Goal: Information Seeking & Learning: Learn about a topic

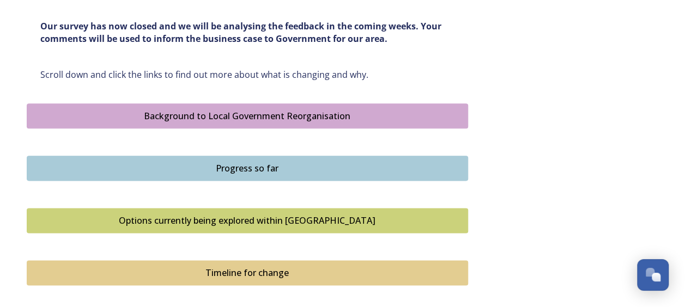
scroll to position [599, 0]
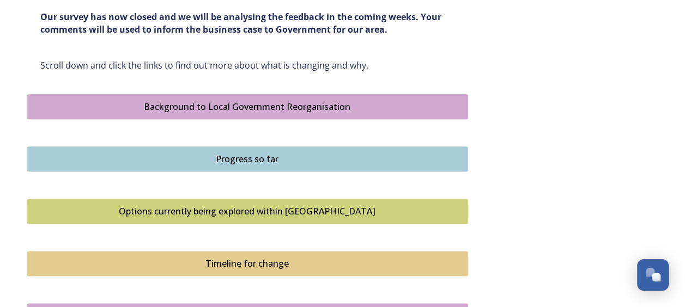
click at [281, 206] on div "Options currently being explored within [GEOGRAPHIC_DATA]" at bounding box center [247, 211] width 429 height 13
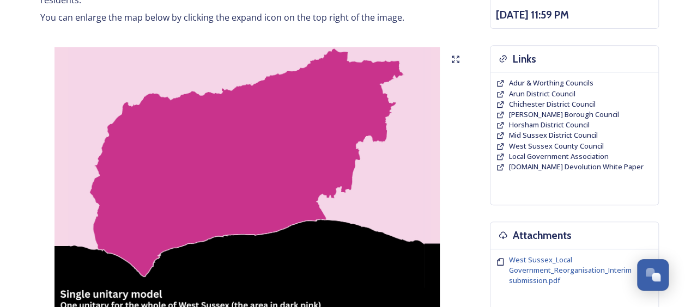
scroll to position [490, 0]
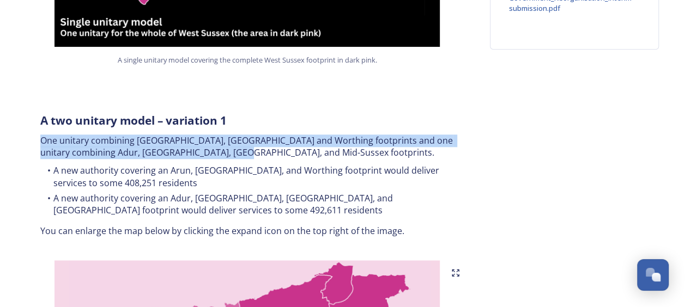
drag, startPoint x: 42, startPoint y: 131, endPoint x: 224, endPoint y: 145, distance: 182.0
click at [224, 145] on p "One unitary combining [GEOGRAPHIC_DATA], [GEOGRAPHIC_DATA] and Worthing footpri…" at bounding box center [247, 147] width 414 height 25
copy p "One unitary combining [GEOGRAPHIC_DATA], [GEOGRAPHIC_DATA] and Worthing footpri…"
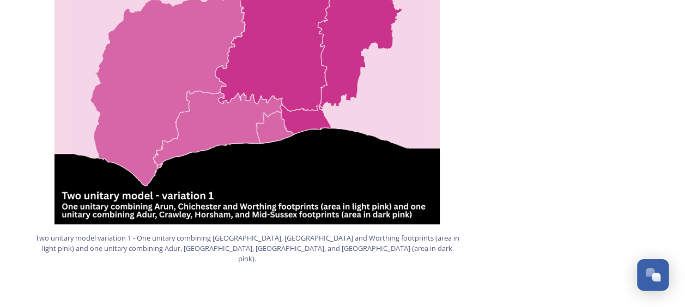
scroll to position [926, 0]
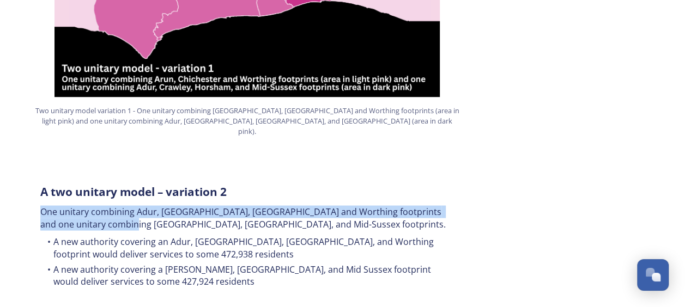
drag, startPoint x: 42, startPoint y: 189, endPoint x: 111, endPoint y: 197, distance: 69.2
click at [111, 205] on p "One unitary combining Adur, [GEOGRAPHIC_DATA], [GEOGRAPHIC_DATA] and Worthing f…" at bounding box center [247, 217] width 414 height 25
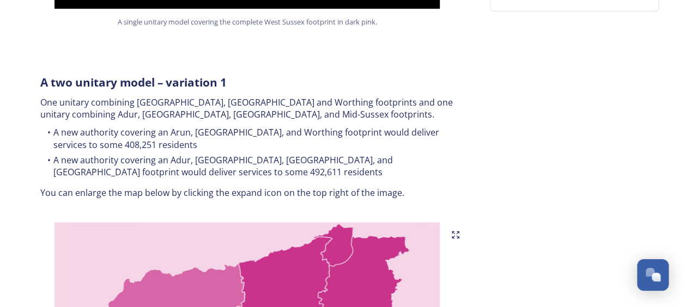
scroll to position [545, 0]
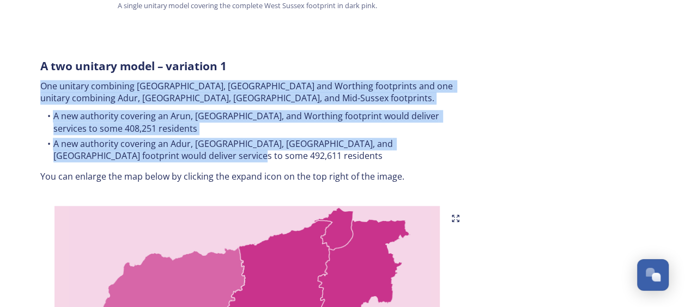
drag, startPoint x: 195, startPoint y: 144, endPoint x: 36, endPoint y: 78, distance: 171.7
click at [36, 78] on div "A two unitary model – variation 1 One unitary combining Arun, [GEOGRAPHIC_DATA]…" at bounding box center [247, 121] width 430 height 138
copy div "One unitary combining [GEOGRAPHIC_DATA], [GEOGRAPHIC_DATA] and Worthing footpri…"
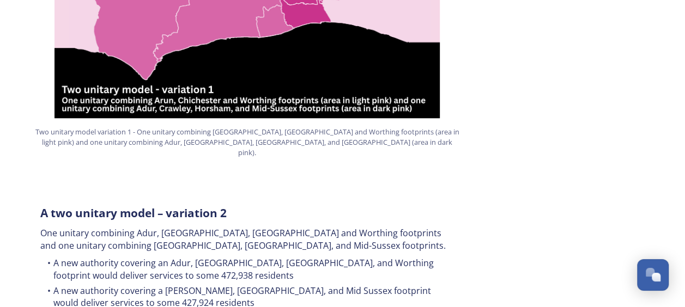
scroll to position [1035, 0]
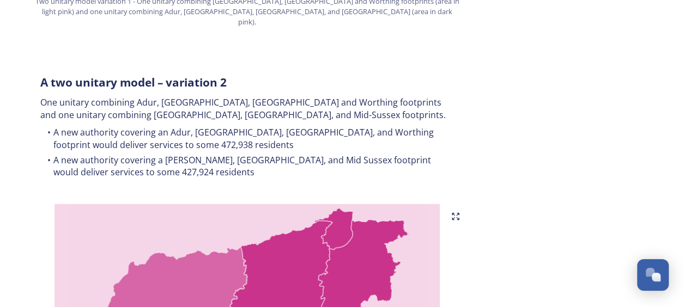
click at [38, 82] on div "A two unitary model – variation 2 One unitary combining Adur, [GEOGRAPHIC_DATA]…" at bounding box center [247, 128] width 430 height 120
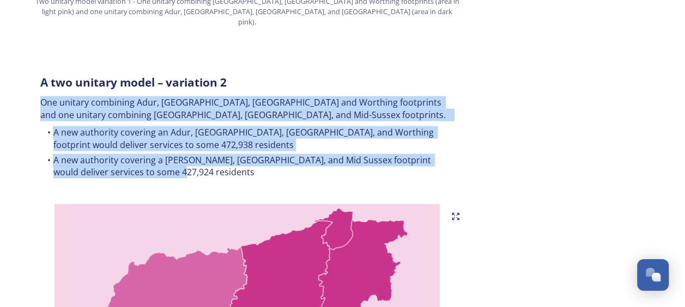
drag, startPoint x: 40, startPoint y: 80, endPoint x: 157, endPoint y: 145, distance: 133.9
click at [157, 145] on div "A two unitary model – variation 2 One unitary combining Adur, [GEOGRAPHIC_DATA]…" at bounding box center [247, 128] width 430 height 120
copy div "One unitary combining Adur, [GEOGRAPHIC_DATA], [GEOGRAPHIC_DATA] and Worthing f…"
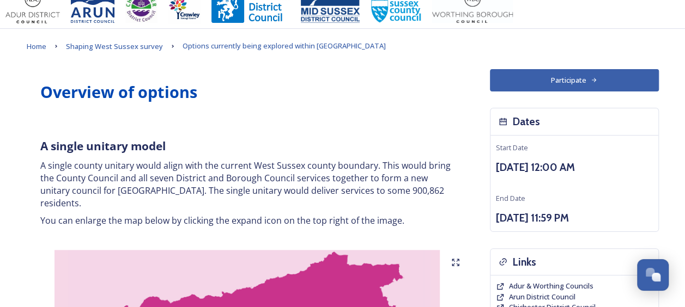
scroll to position [0, 0]
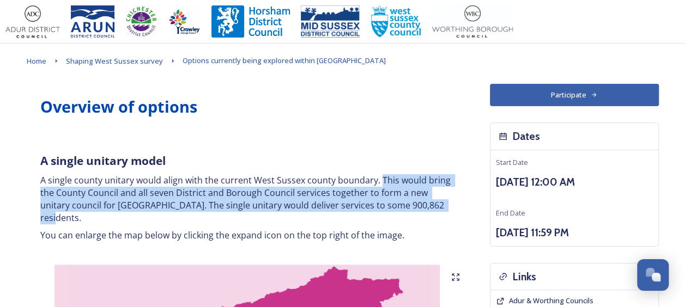
drag, startPoint x: 377, startPoint y: 182, endPoint x: 420, endPoint y: 202, distance: 47.5
click at [420, 202] on p "A single county unitary would align with the current West Sussex county boundar…" at bounding box center [247, 199] width 414 height 50
copy p "This would bring the County Council and all seven District and Borough Council …"
